Goal: Navigation & Orientation: Find specific page/section

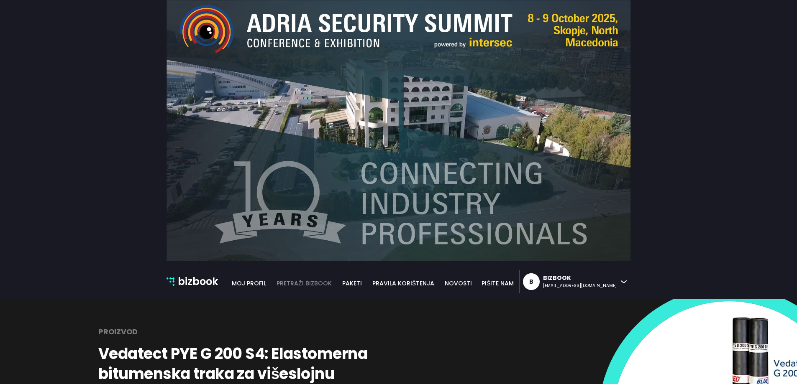
click at [337, 282] on link "pretraži bizbook" at bounding box center [304, 283] width 66 height 9
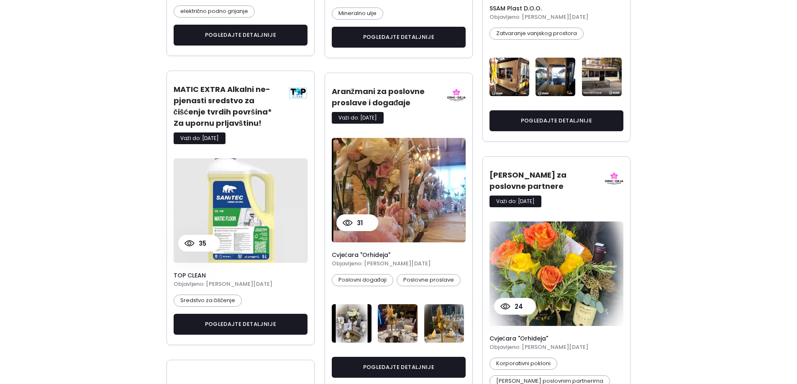
scroll to position [1213, 0]
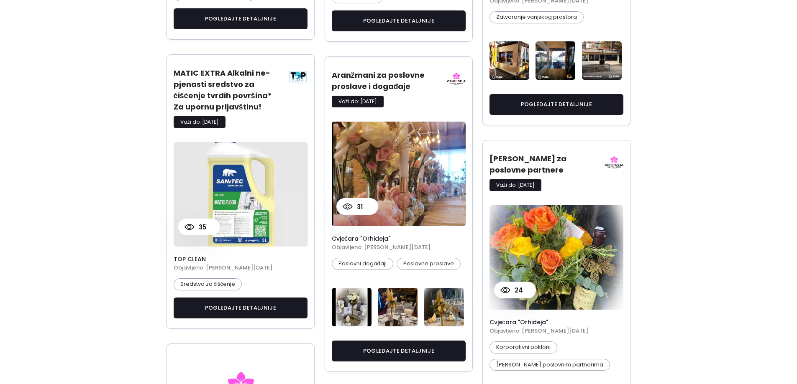
click at [290, 77] on img at bounding box center [298, 76] width 19 height 19
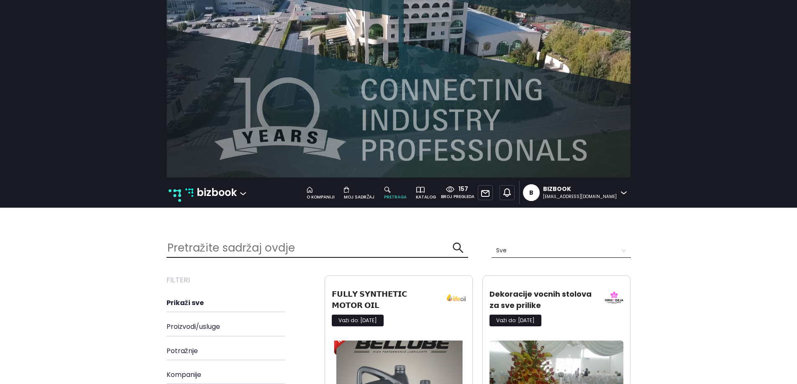
scroll to position [167, 0]
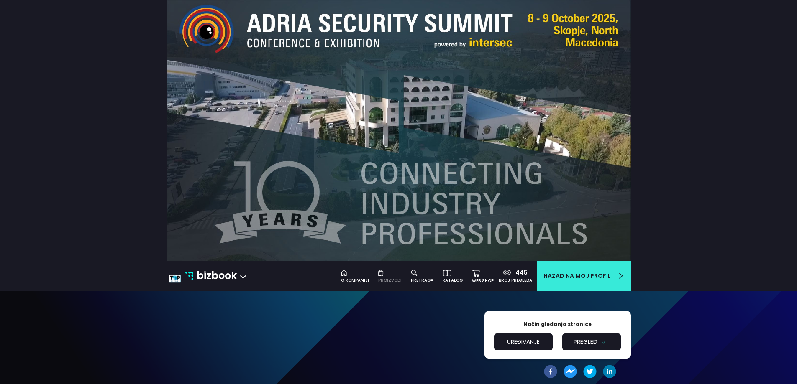
click at [392, 283] on div "Proizvodi" at bounding box center [389, 280] width 23 height 7
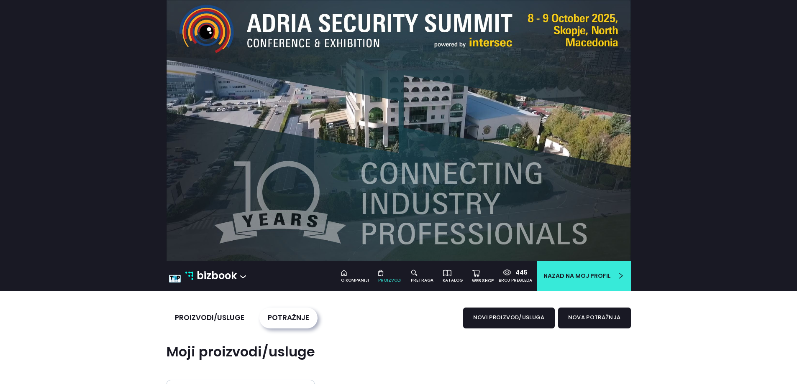
click at [221, 274] on p "bizbook" at bounding box center [217, 276] width 40 height 16
